Goal: Information Seeking & Learning: Learn about a topic

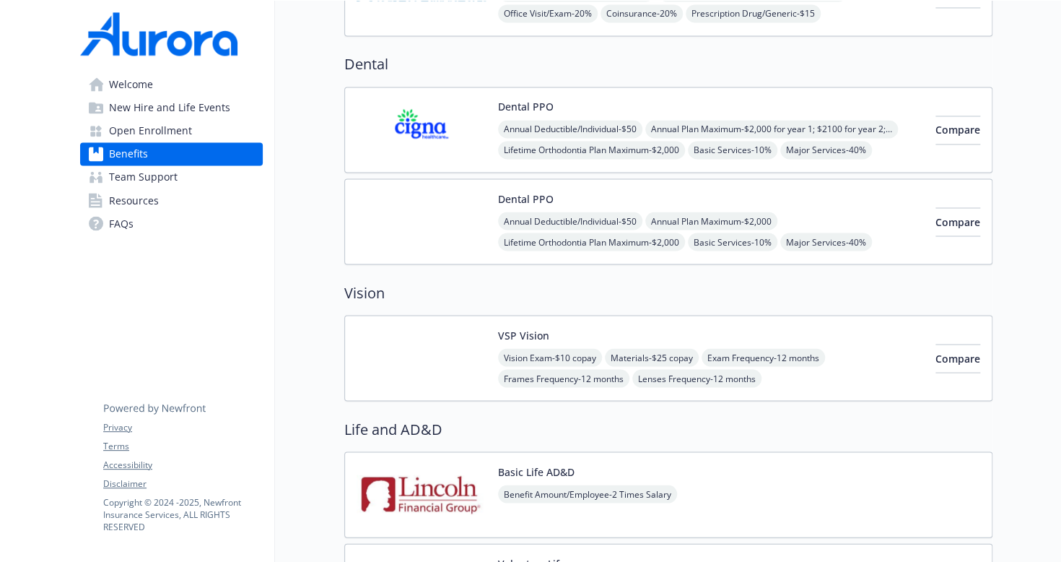
scroll to position [1107, 5]
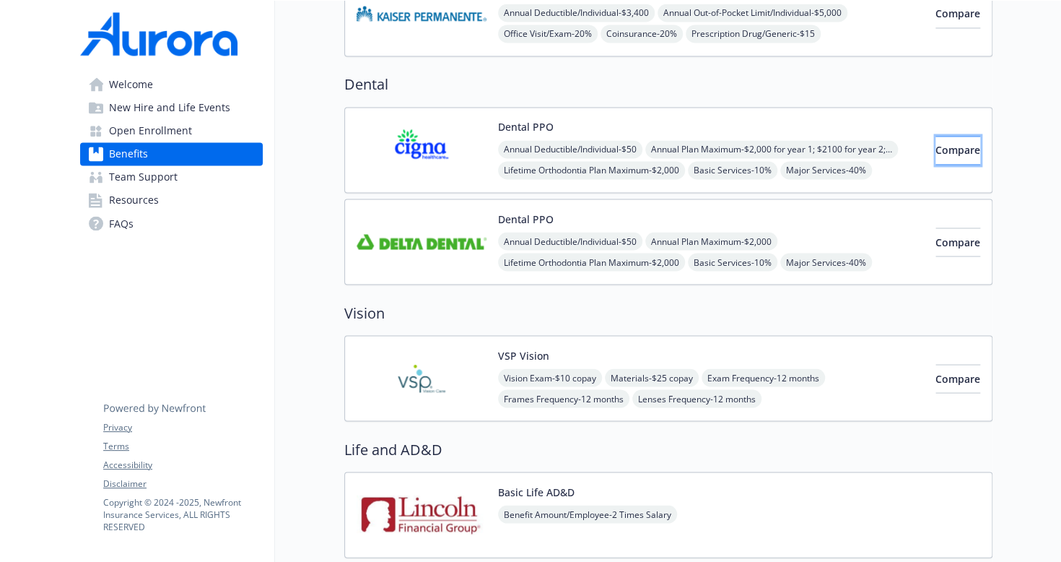
click at [936, 156] on button "Compare" at bounding box center [958, 150] width 45 height 29
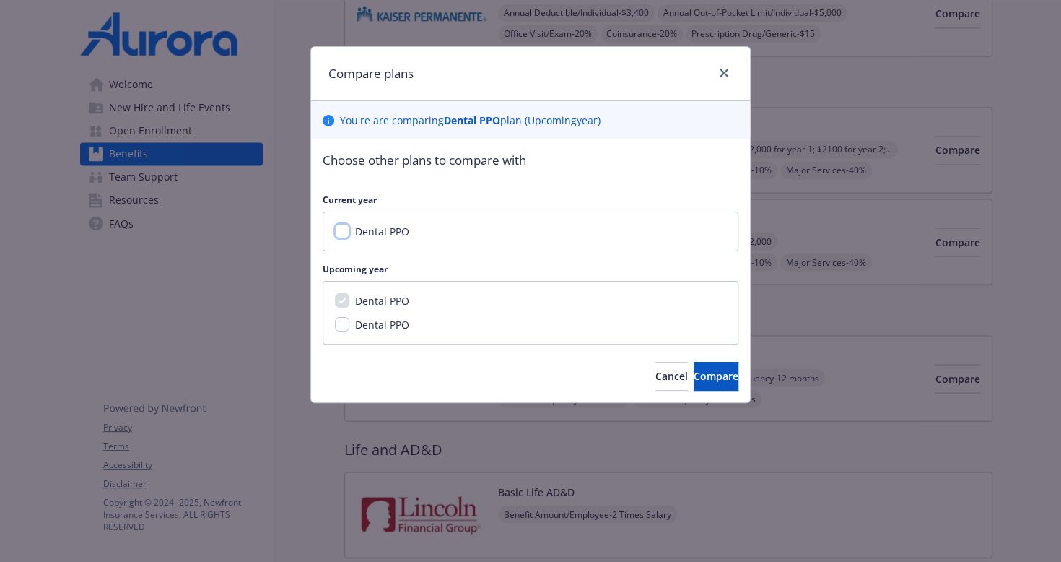
click at [336, 235] on input "Dental PPO" at bounding box center [342, 231] width 14 height 14
checkbox input "true"
click at [699, 372] on span "Compare" at bounding box center [716, 376] width 45 height 14
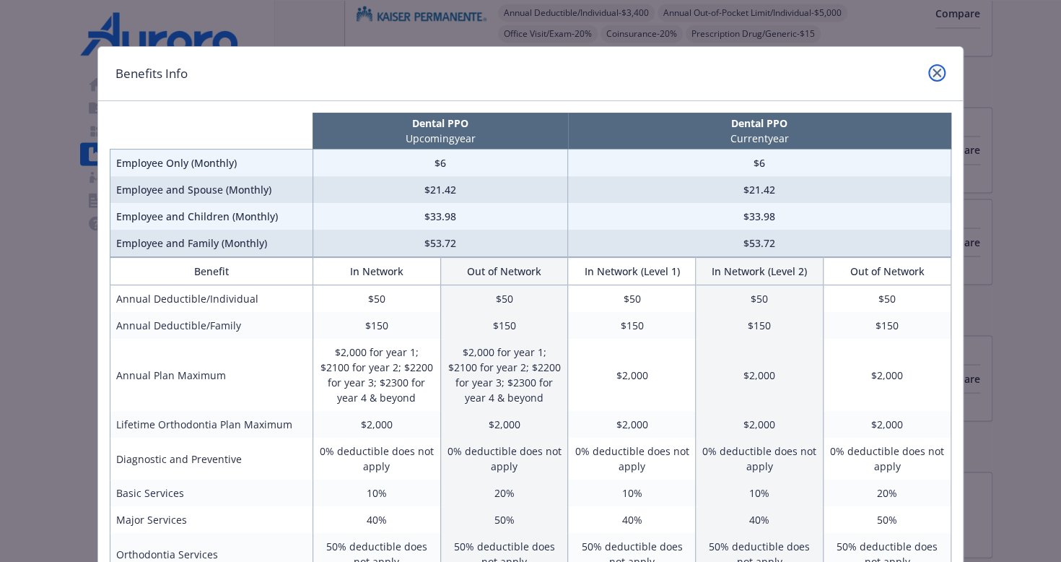
click at [933, 73] on icon "close" at bounding box center [937, 73] width 9 height 9
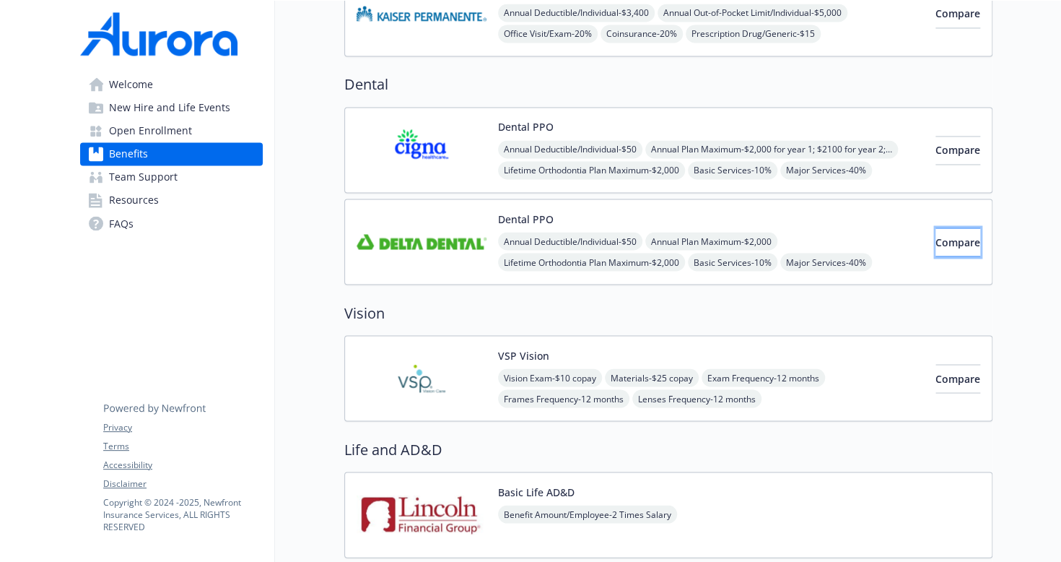
click at [936, 240] on span "Compare" at bounding box center [958, 242] width 45 height 14
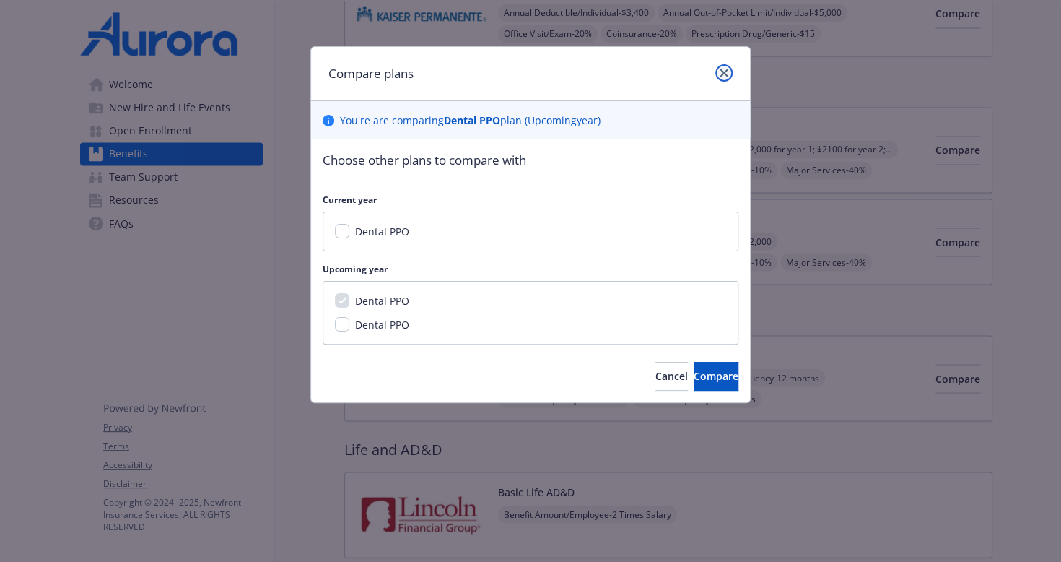
click at [731, 72] on link "close" at bounding box center [723, 72] width 17 height 17
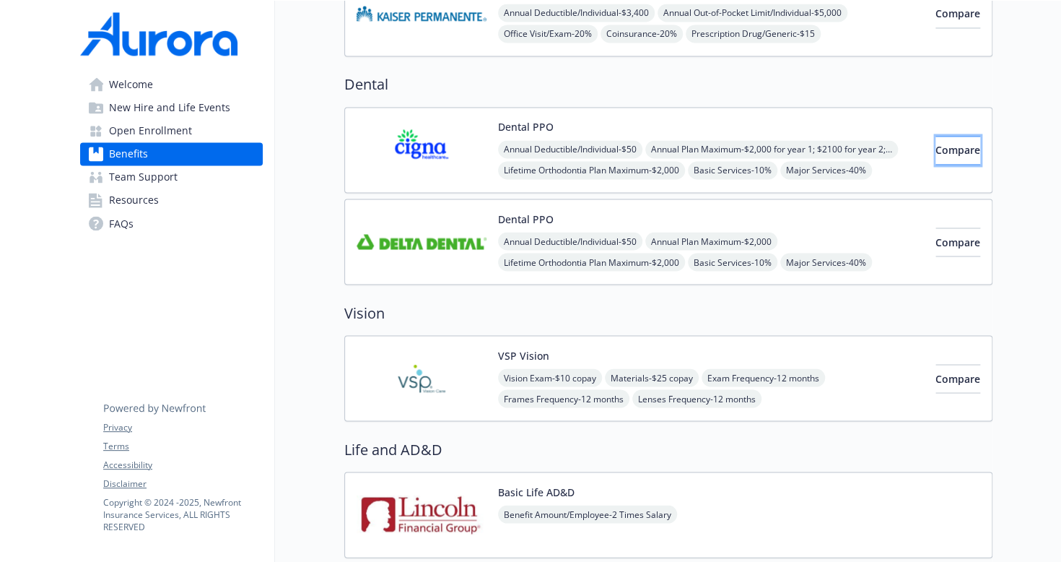
click at [936, 146] on span "Compare" at bounding box center [958, 150] width 45 height 14
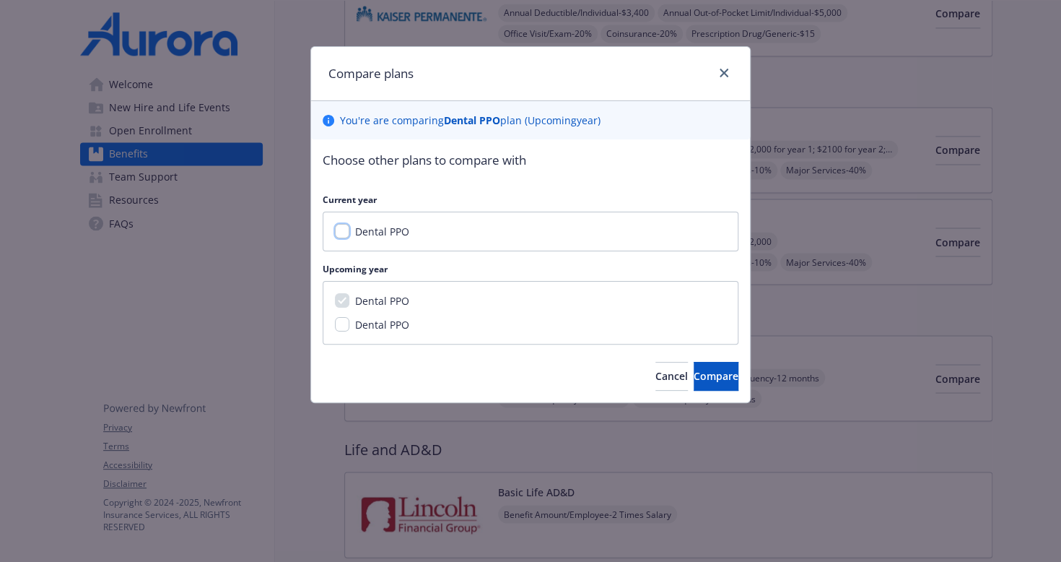
click at [336, 231] on input "Dental PPO" at bounding box center [342, 231] width 14 height 14
click at [339, 228] on input "Dental PPO" at bounding box center [342, 231] width 14 height 14
checkbox input "false"
click at [340, 321] on input "Dental PPO" at bounding box center [342, 324] width 14 height 14
checkbox input "true"
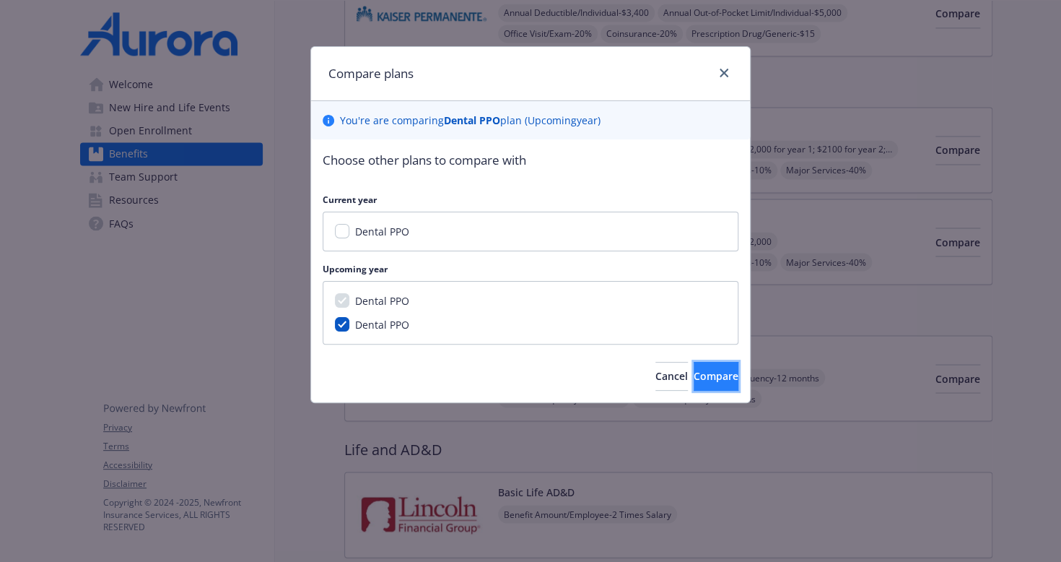
click at [698, 381] on span "Compare" at bounding box center [716, 376] width 45 height 14
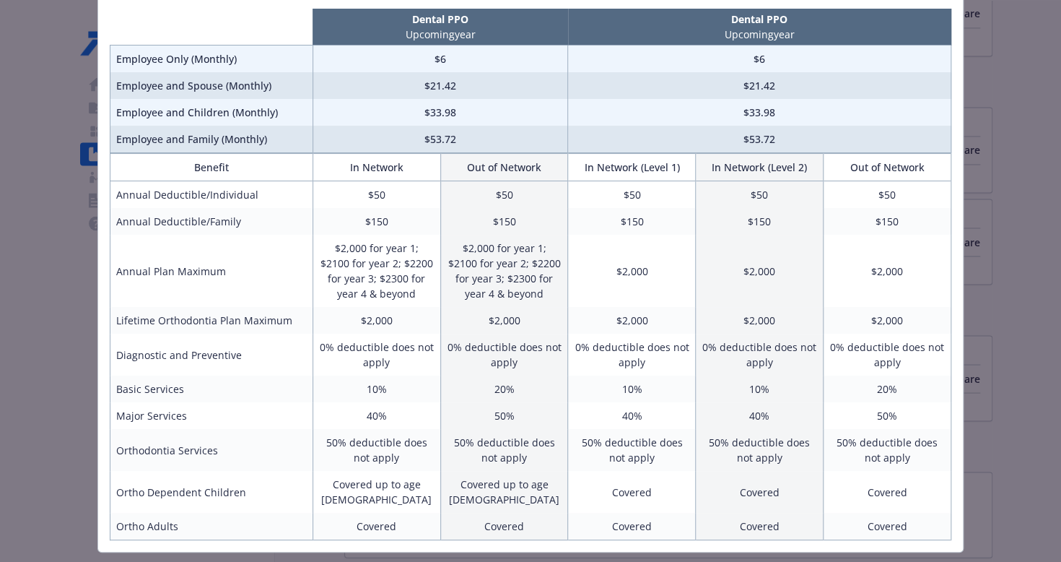
scroll to position [104, 0]
click at [998, 204] on div "Benefits Info Dental PPO Upcoming year Dental PPO Upcoming year Employee Only (…" at bounding box center [530, 281] width 1061 height 562
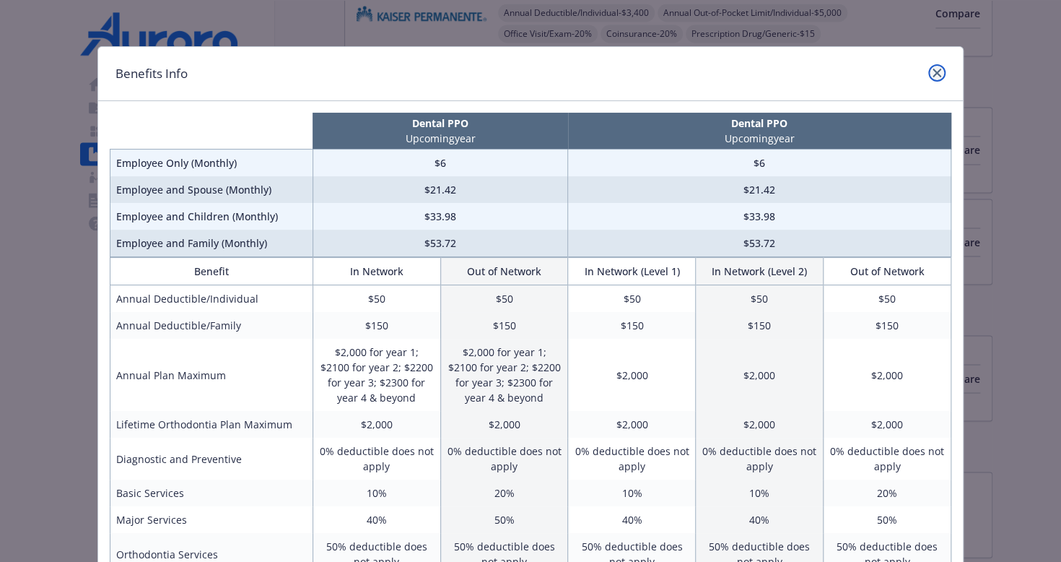
click at [933, 76] on icon "close" at bounding box center [937, 73] width 9 height 9
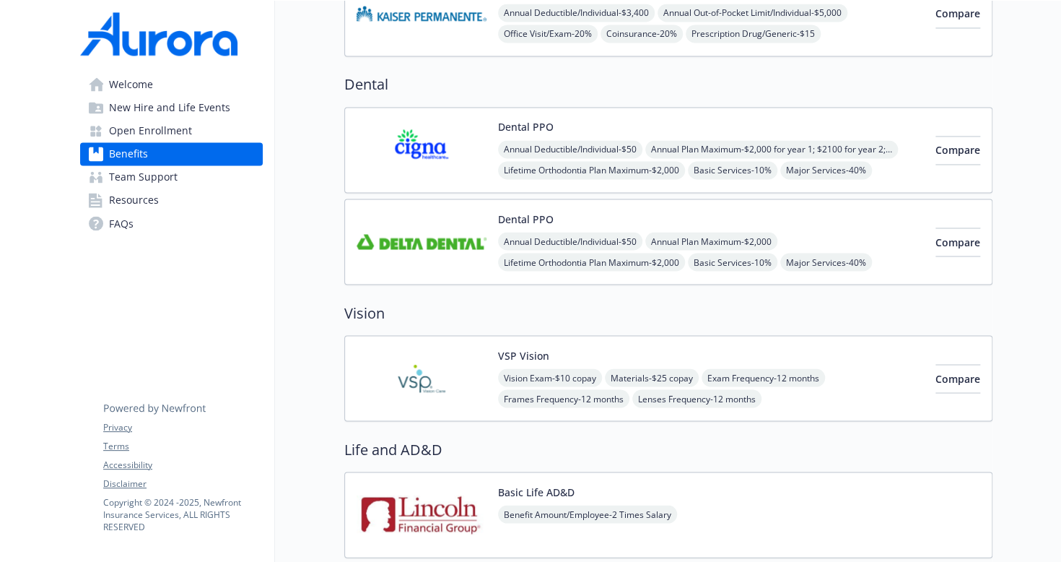
click at [755, 148] on div "Annual Deductible/Individual - $50 Annual Plan Maximum - $2,000 for year 1; $21…" at bounding box center [711, 170] width 426 height 60
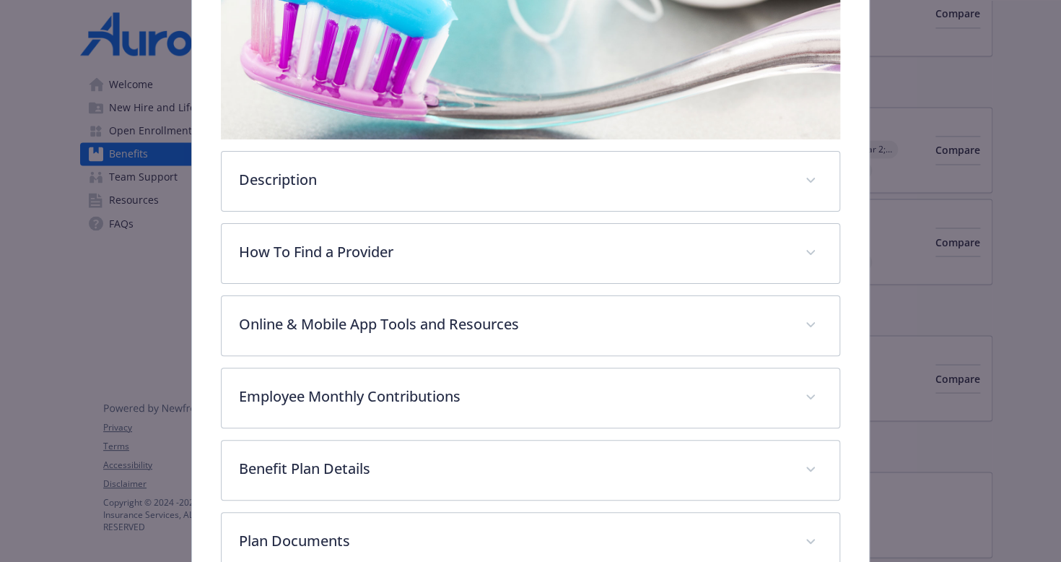
scroll to position [299, 0]
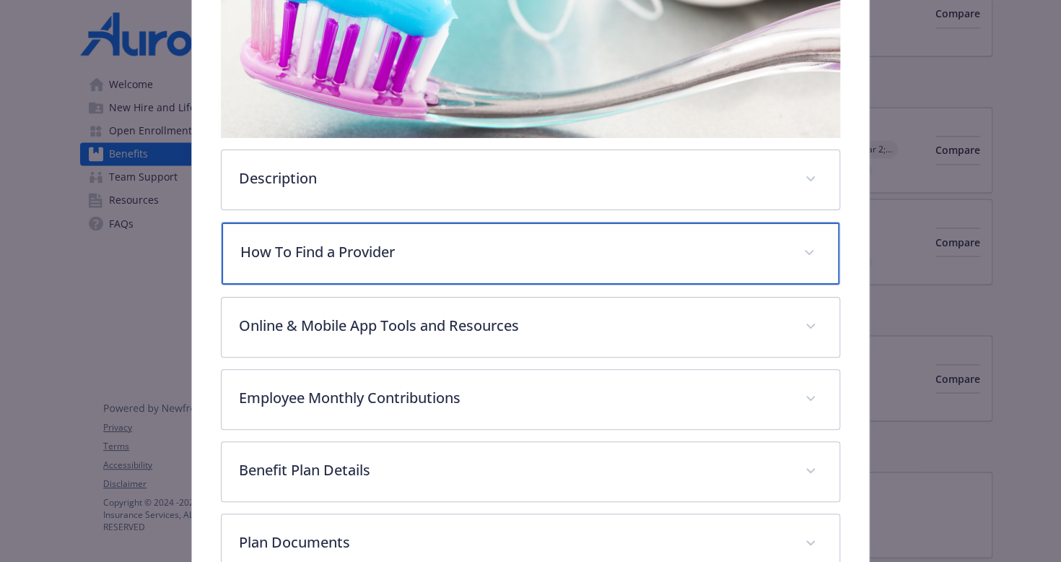
click at [551, 268] on div "How To Find a Provider" at bounding box center [531, 253] width 619 height 62
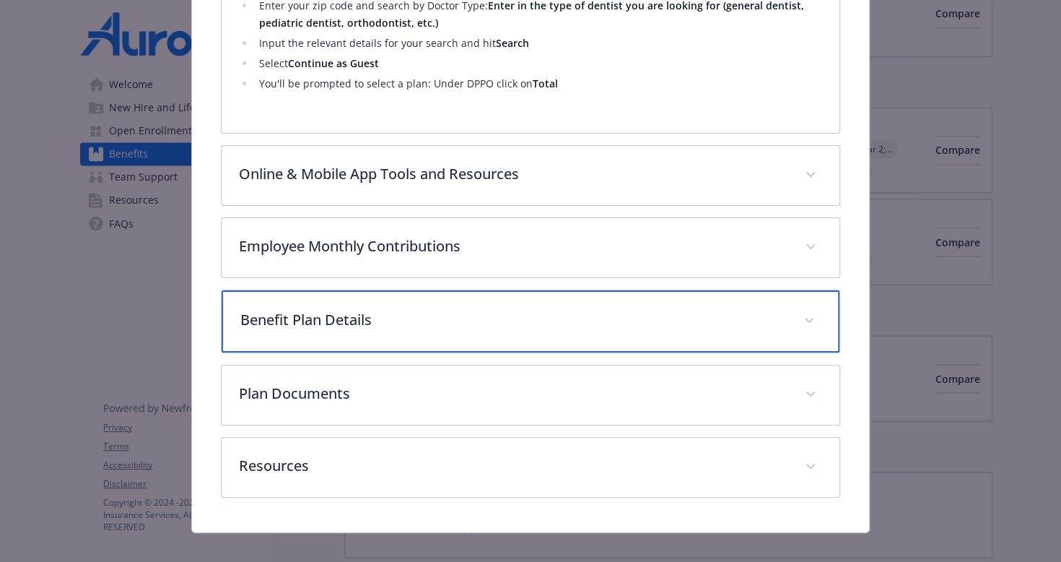
scroll to position [656, 0]
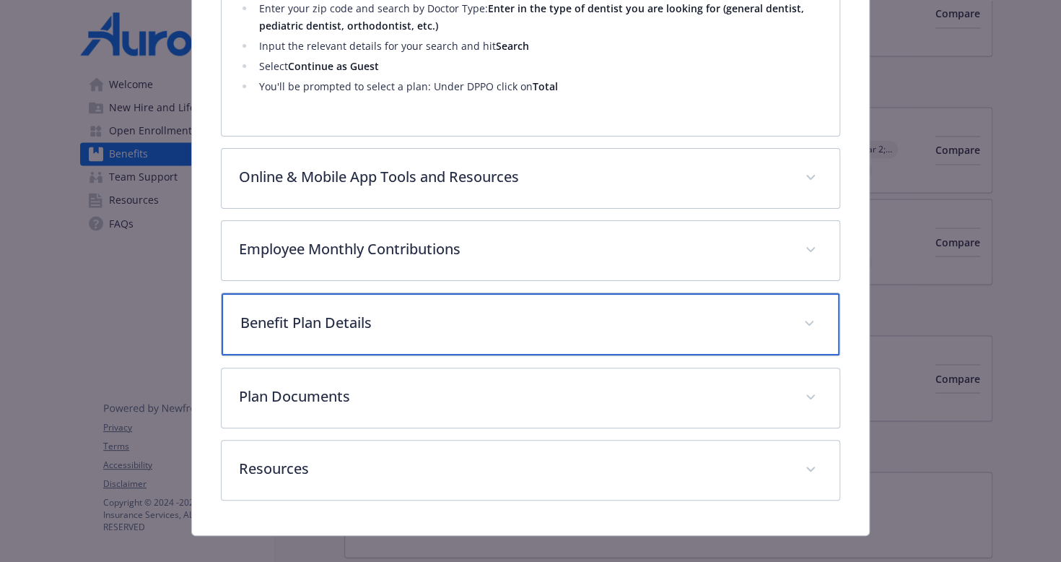
click at [374, 312] on p "Benefit Plan Details" at bounding box center [513, 323] width 547 height 22
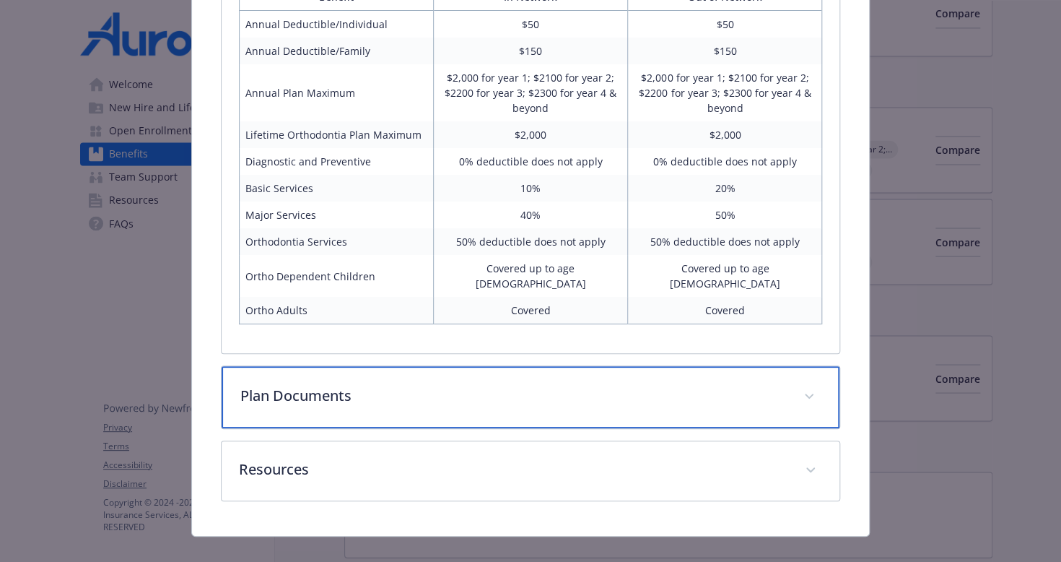
scroll to position [1035, 0]
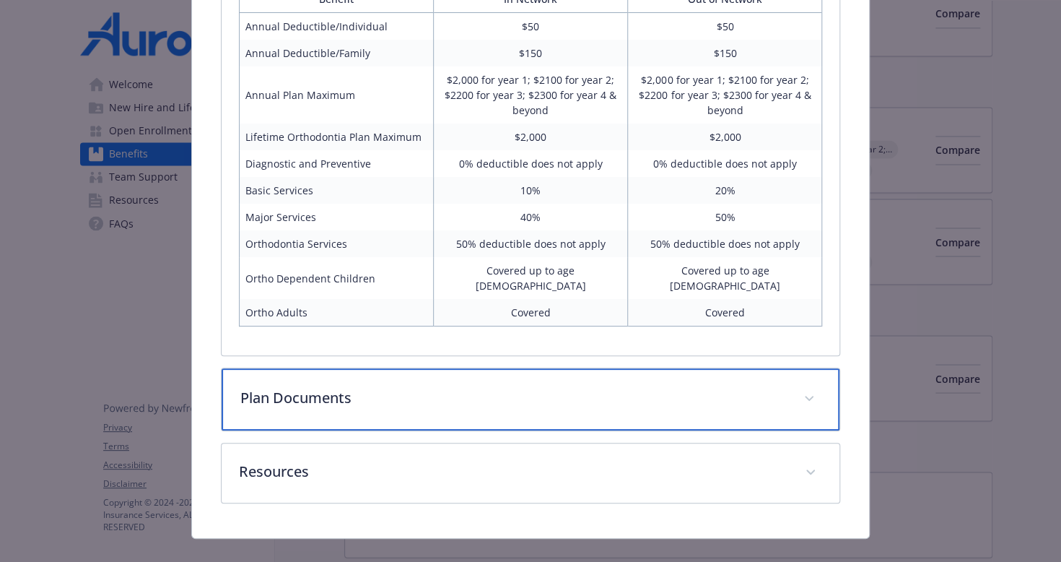
click at [695, 387] on p "Plan Documents" at bounding box center [513, 398] width 547 height 22
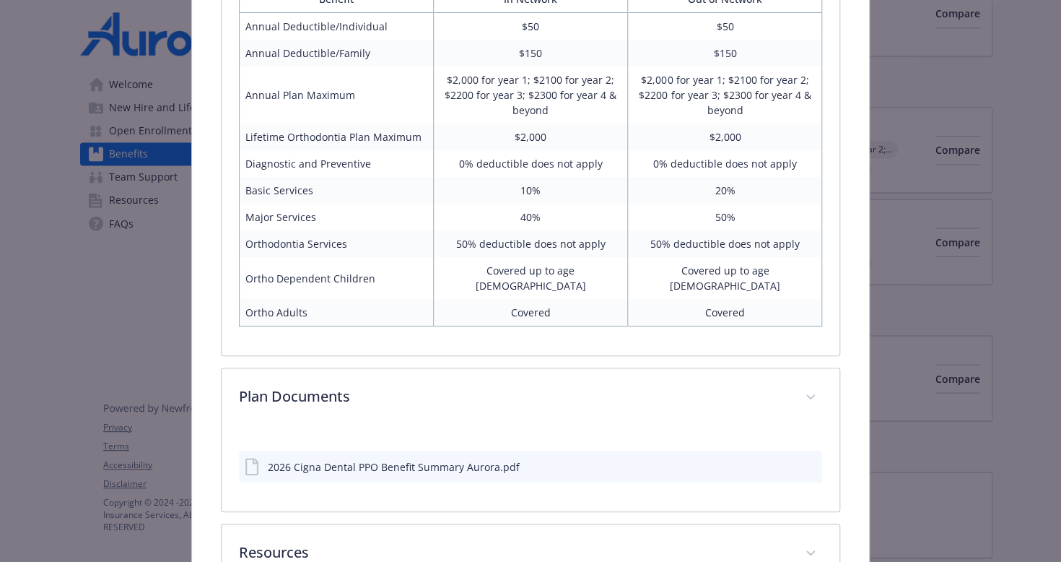
click at [470, 459] on div "2026 Cigna Dental PPO Benefit Summary Aurora.pdf" at bounding box center [394, 466] width 252 height 15
click at [780, 460] on icon "download file" at bounding box center [785, 466] width 12 height 12
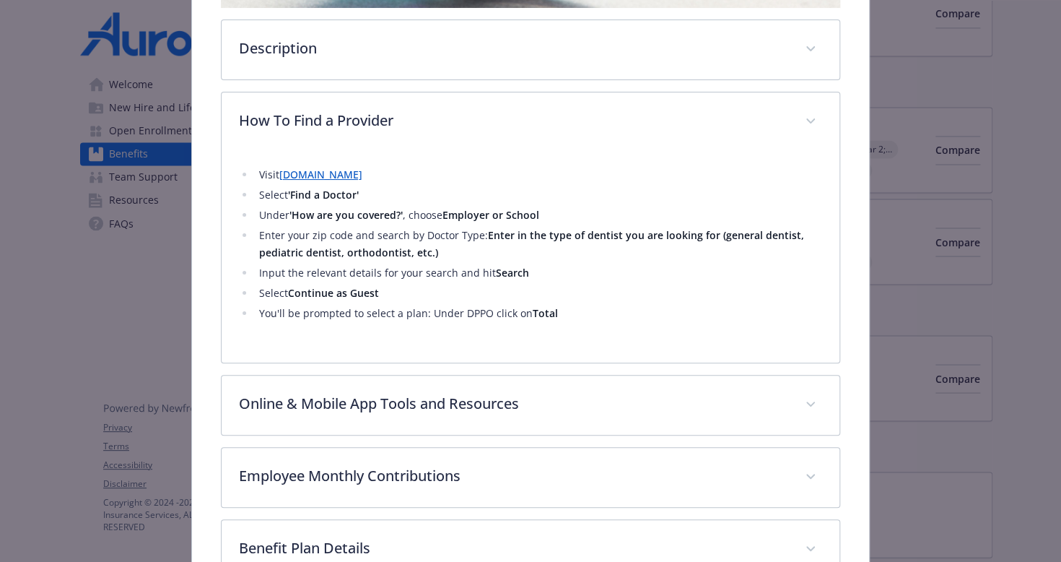
scroll to position [462, 0]
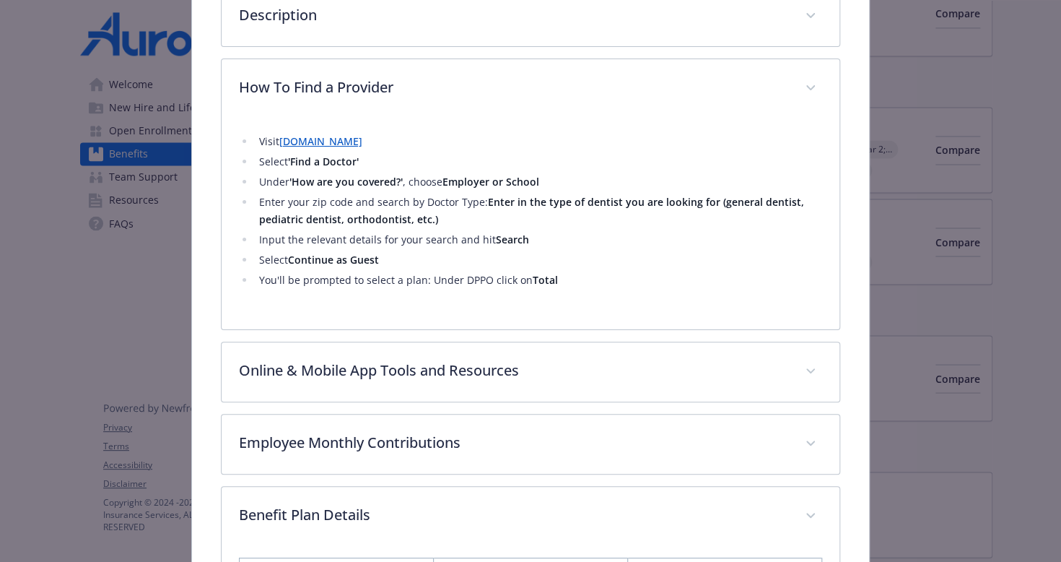
click at [295, 139] on link "[DOMAIN_NAME]" at bounding box center [320, 141] width 83 height 14
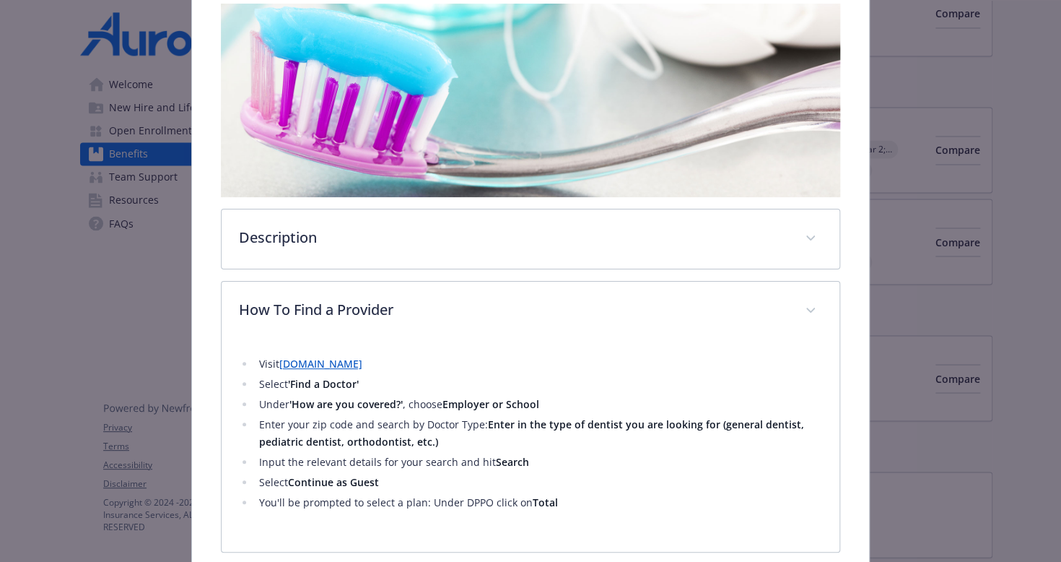
scroll to position [244, 0]
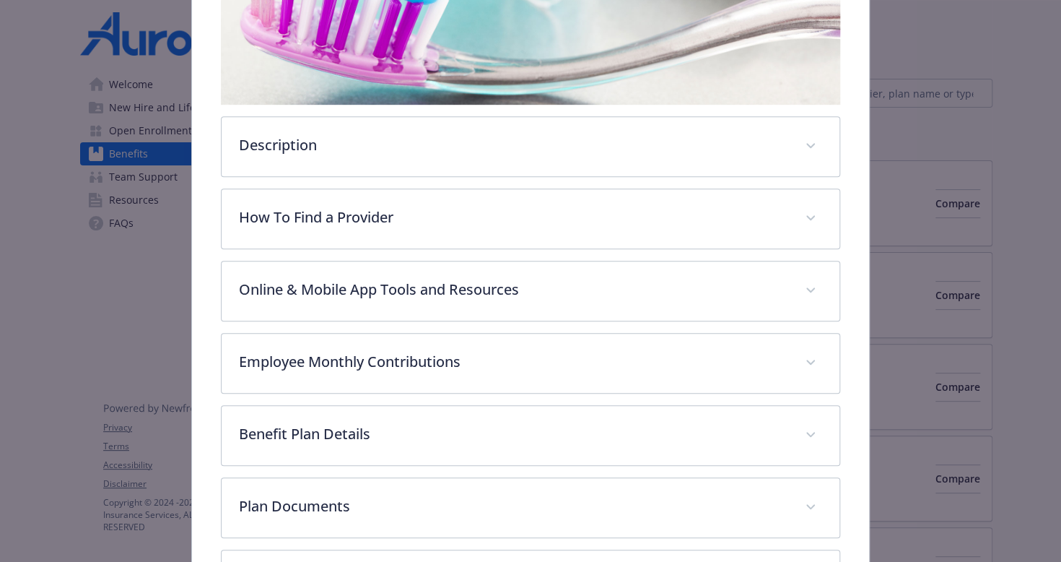
scroll to position [392, 0]
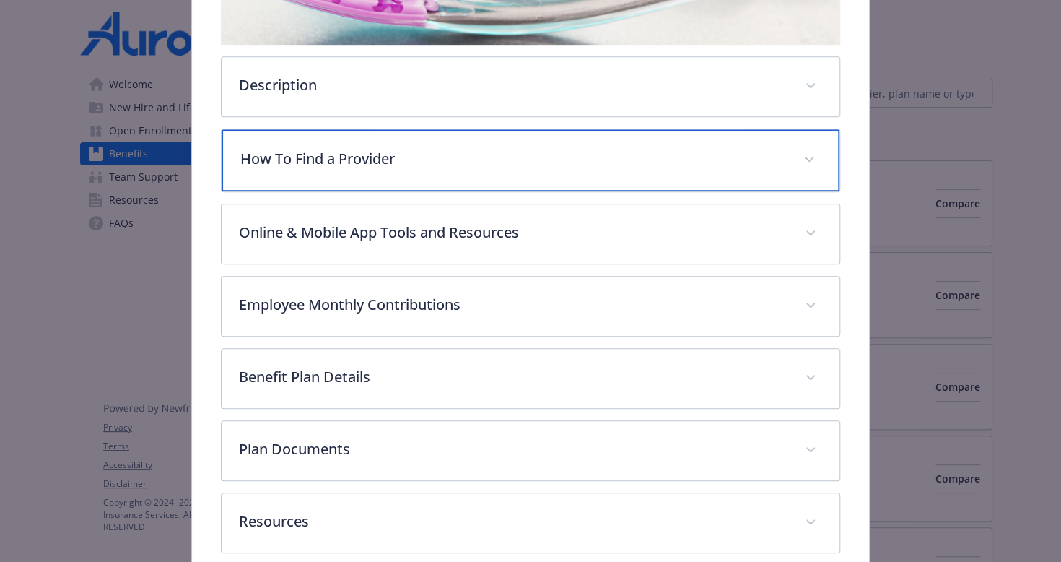
click at [554, 155] on p "How To Find a Provider" at bounding box center [513, 159] width 547 height 22
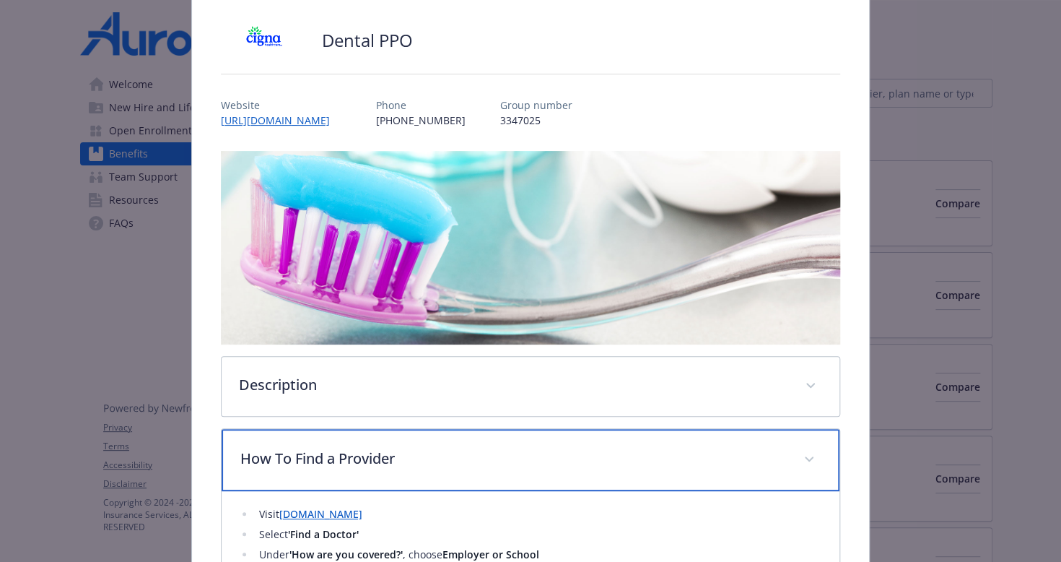
scroll to position [94, 0]
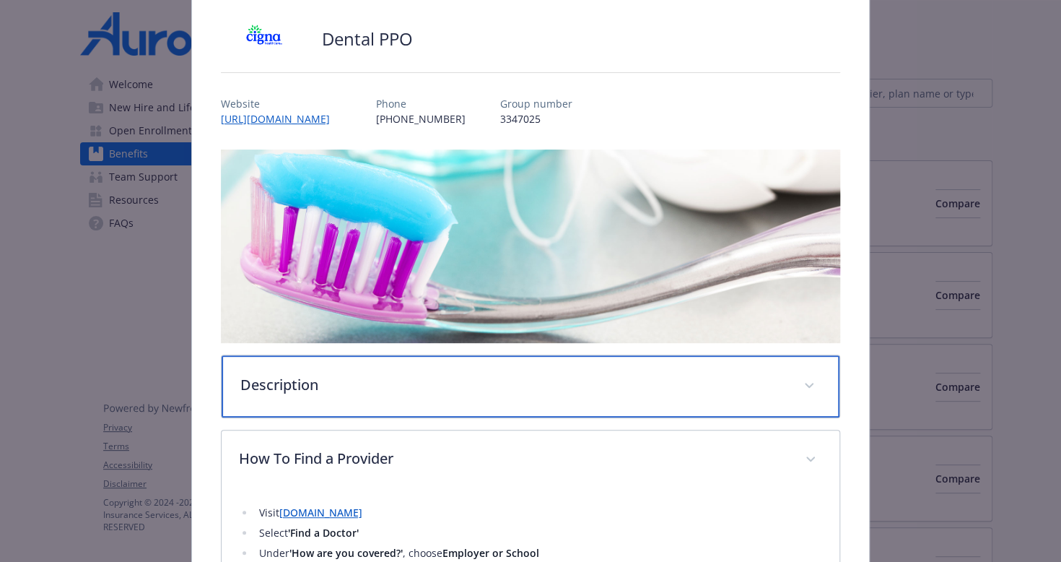
click at [803, 378] on span "details for plan Dental - Dental PPO - Dental PPO" at bounding box center [809, 385] width 23 height 23
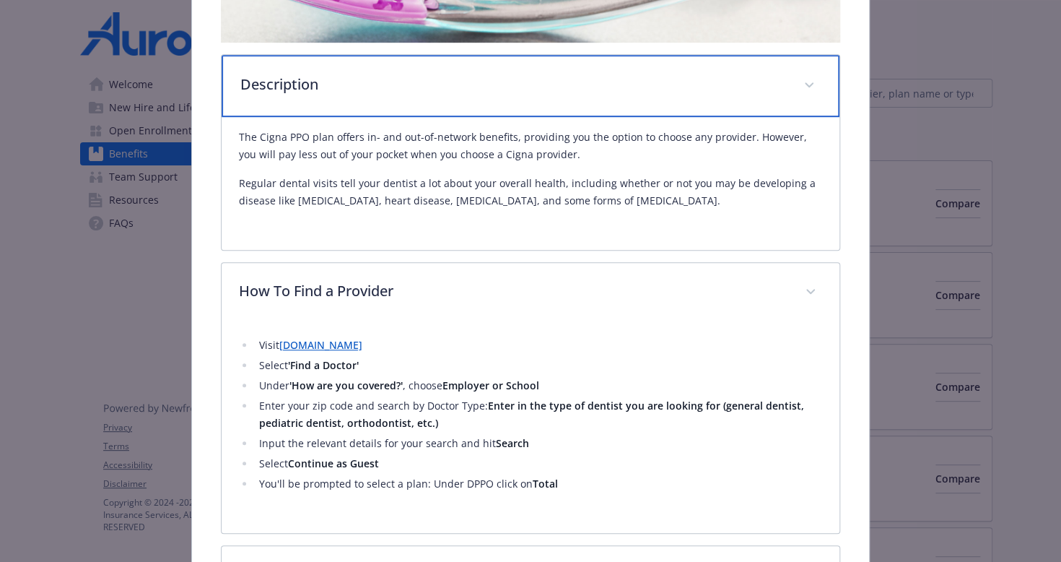
scroll to position [398, 0]
